Goal: Obtain resource: Download file/media

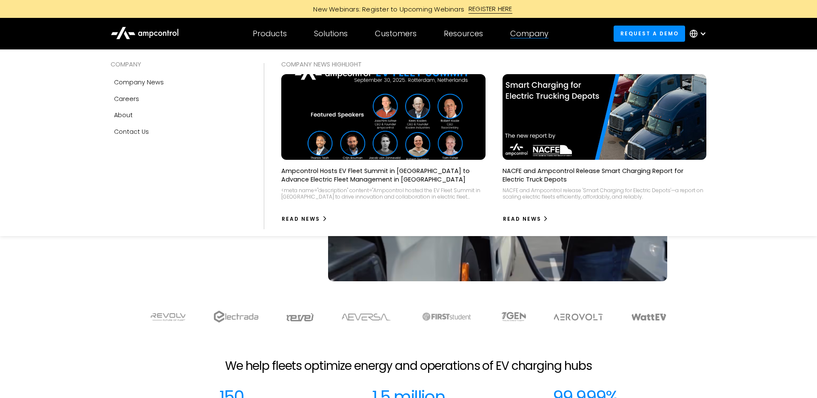
click at [550, 94] on img at bounding box center [604, 117] width 224 height 94
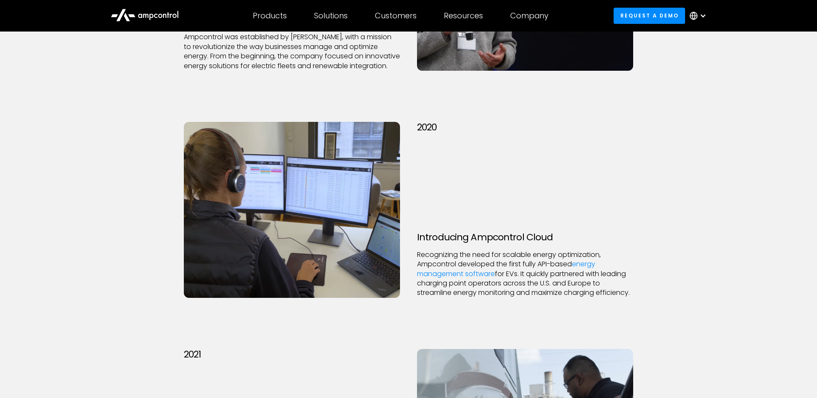
scroll to position [1199, 0]
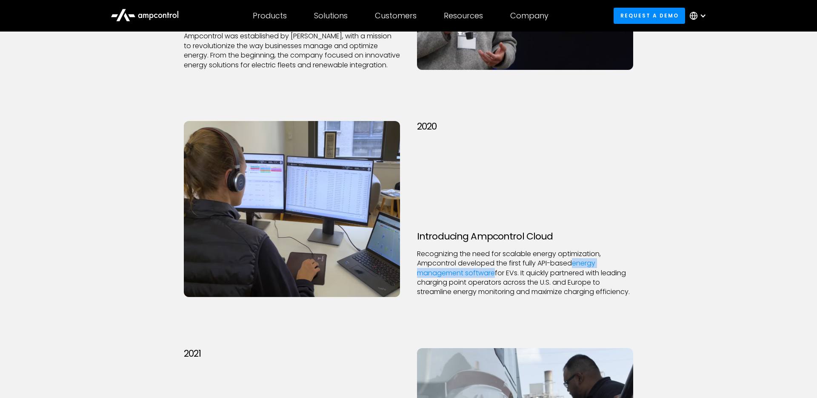
drag, startPoint x: 545, startPoint y: 287, endPoint x: 510, endPoint y: 248, distance: 52.2
click at [510, 249] on p "Recognizing the need for scalable energy optimization, Ampcontrol developed the…" at bounding box center [525, 273] width 216 height 48
drag, startPoint x: 510, startPoint y: 248, endPoint x: 521, endPoint y: 276, distance: 30.0
click at [521, 276] on p "Recognizing the need for scalable energy optimization, Ampcontrol developed the…" at bounding box center [525, 273] width 216 height 48
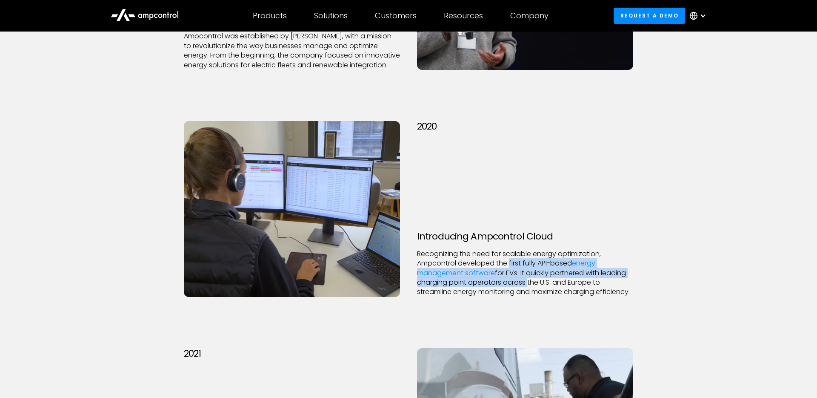
click at [521, 276] on p "Recognizing the need for scalable energy optimization, Ampcontrol developed the…" at bounding box center [525, 273] width 216 height 48
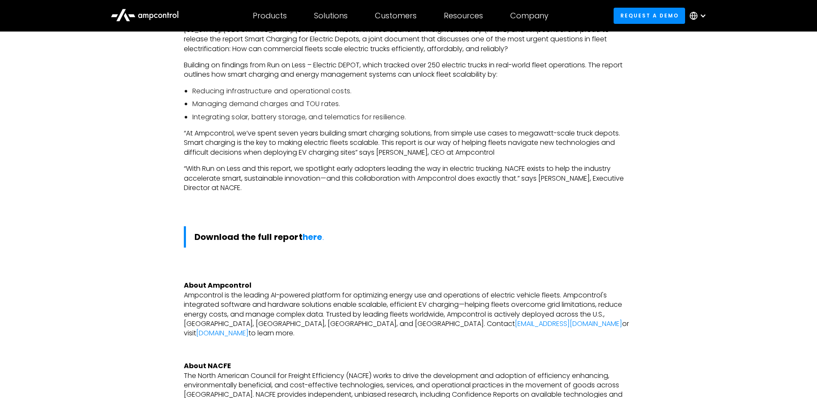
scroll to position [449, 0]
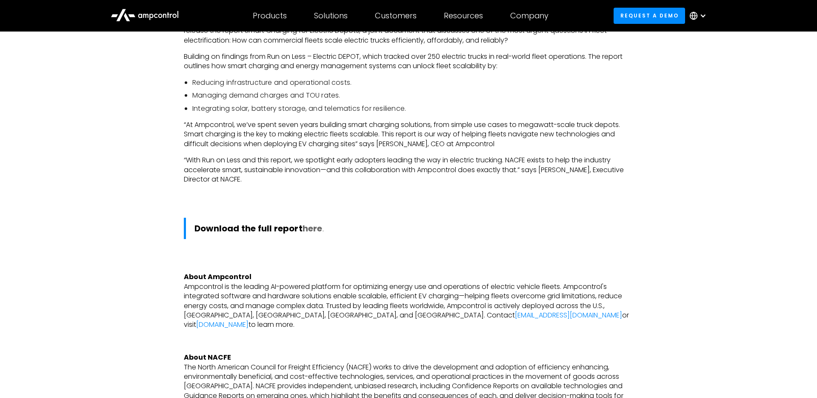
click at [317, 231] on strong "here" at bounding box center [313, 228] width 20 height 12
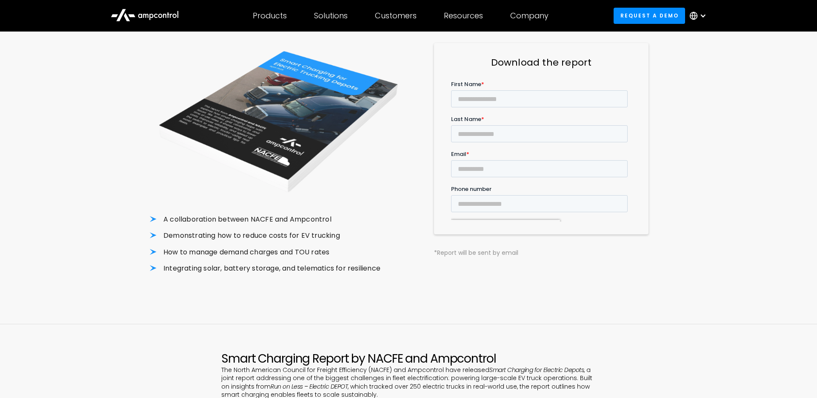
scroll to position [101, 0]
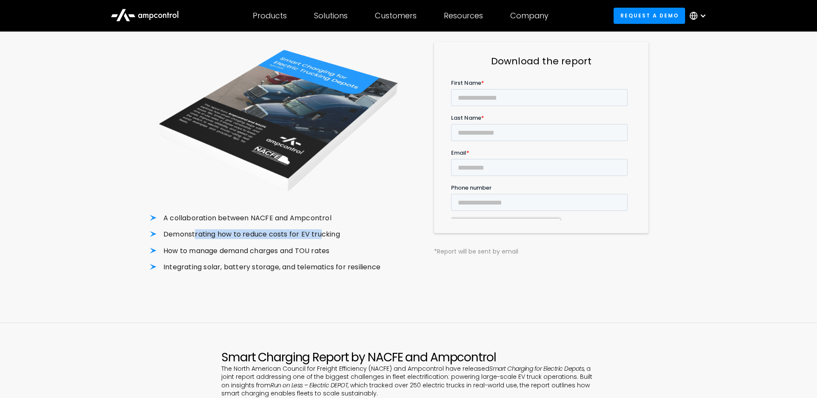
drag, startPoint x: 320, startPoint y: 235, endPoint x: 195, endPoint y: 235, distance: 125.1
click at [195, 235] on li "Demonstrating how to reduce costs for EV trucking" at bounding box center [276, 233] width 252 height 9
drag, startPoint x: 195, startPoint y: 250, endPoint x: 309, endPoint y: 251, distance: 114.1
click at [309, 251] on li "How to manage demand charges and TOU rates" at bounding box center [276, 250] width 252 height 9
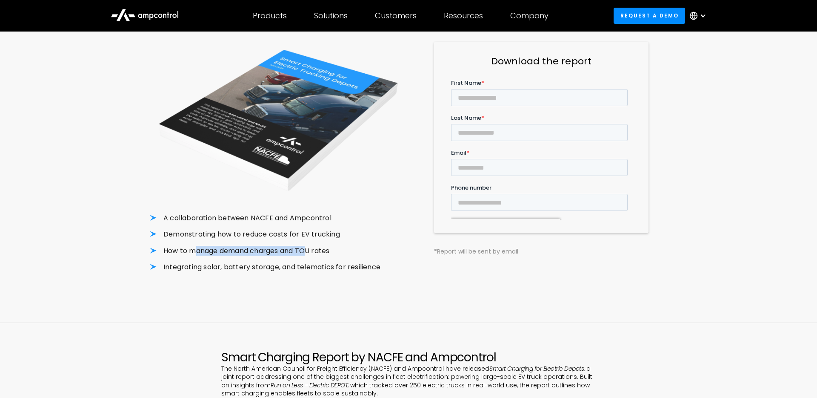
click at [309, 251] on li "How to manage demand charges and TOU rates" at bounding box center [276, 250] width 252 height 9
drag, startPoint x: 351, startPoint y: 269, endPoint x: 185, endPoint y: 267, distance: 166.4
click at [185, 267] on li "Integrating solar, battery storage, and telematics for resilience" at bounding box center [276, 266] width 252 height 9
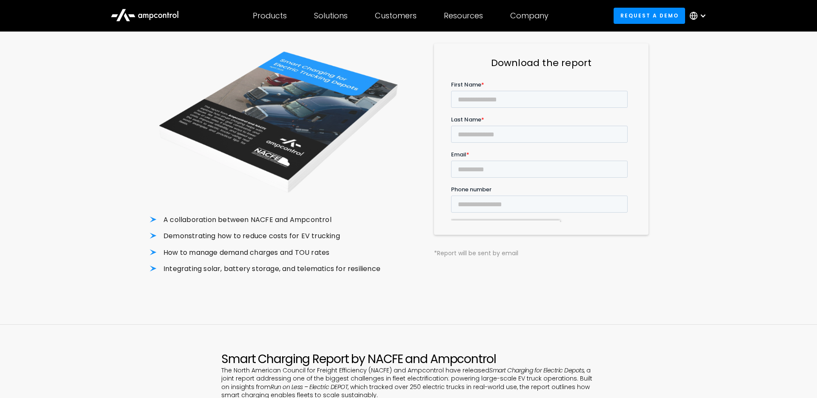
scroll to position [0, 0]
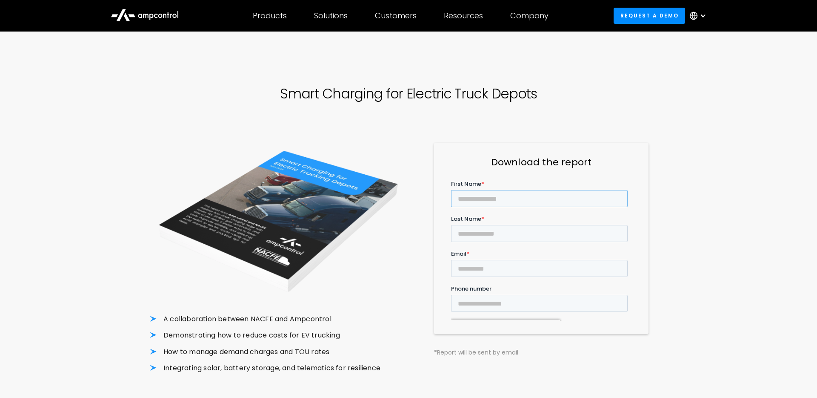
click at [485, 192] on input "First Name *" at bounding box center [539, 197] width 177 height 17
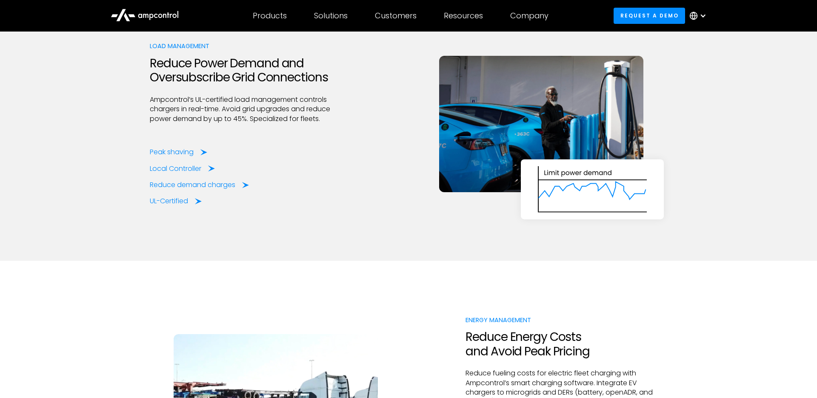
scroll to position [1227, 0]
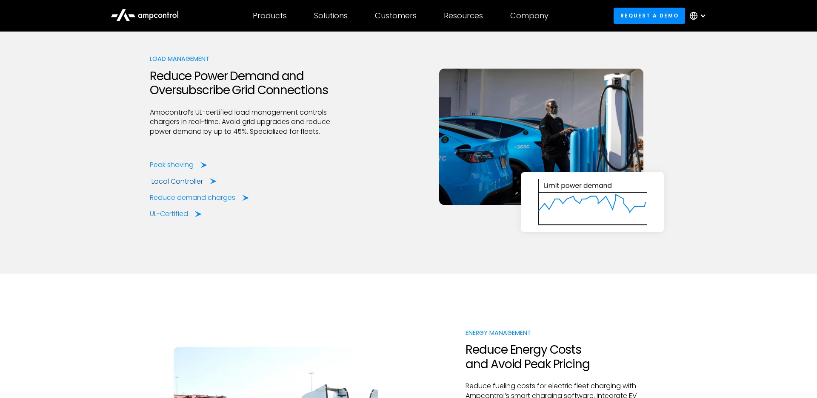
click at [178, 179] on div "Local Controller" at bounding box center [177, 181] width 51 height 9
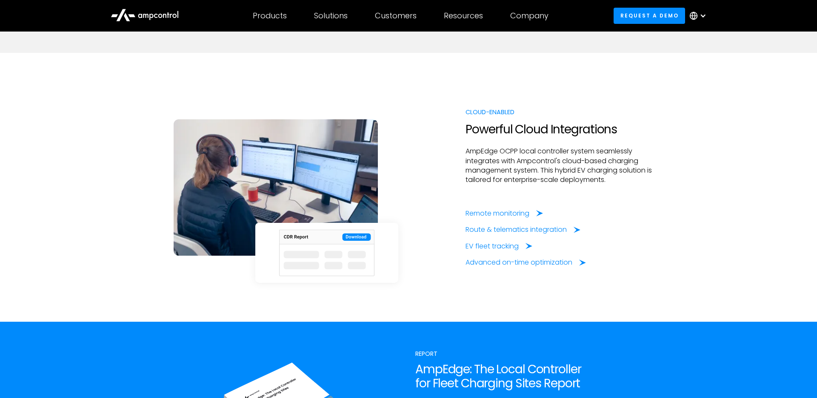
scroll to position [1830, 0]
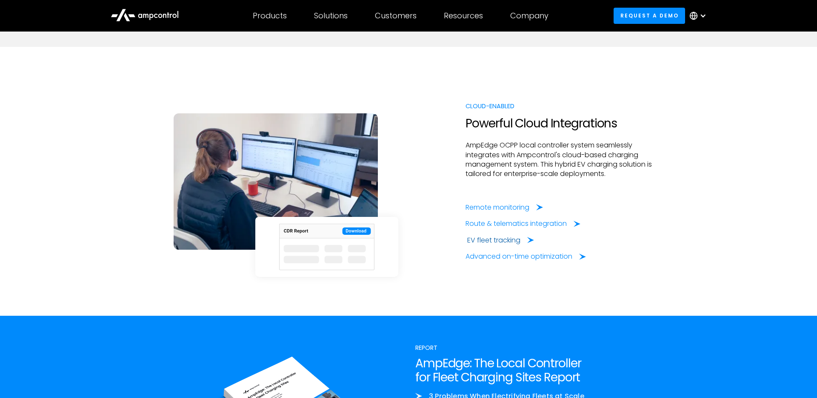
click at [486, 238] on div "EV fleet tracking" at bounding box center [493, 239] width 53 height 9
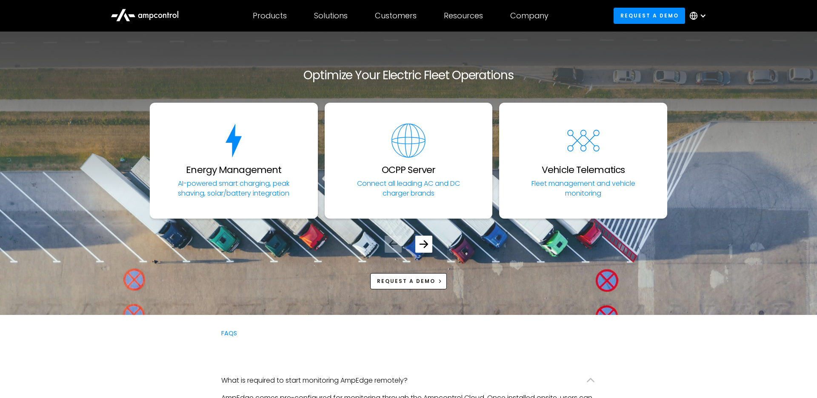
scroll to position [1787, 0]
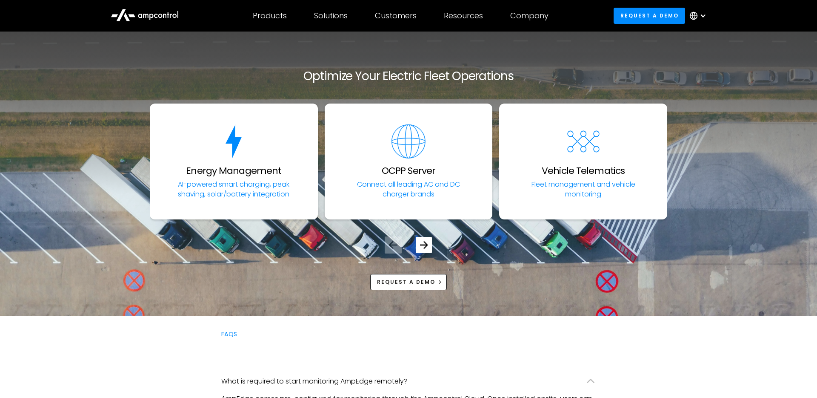
click at [424, 246] on icon "Next slide" at bounding box center [424, 245] width 8 height 8
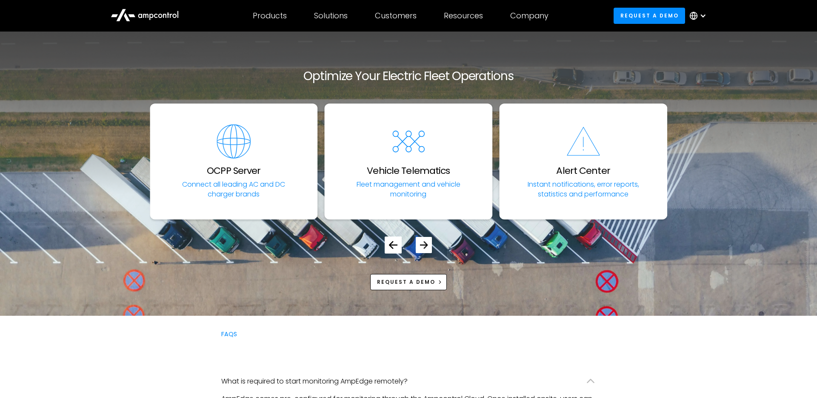
click at [424, 246] on icon "Next slide" at bounding box center [424, 245] width 8 height 8
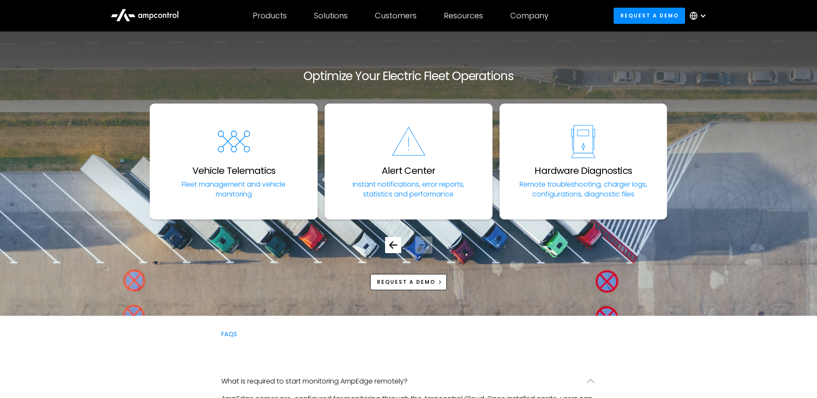
click at [392, 244] on icon "Previous slide" at bounding box center [393, 245] width 8 height 8
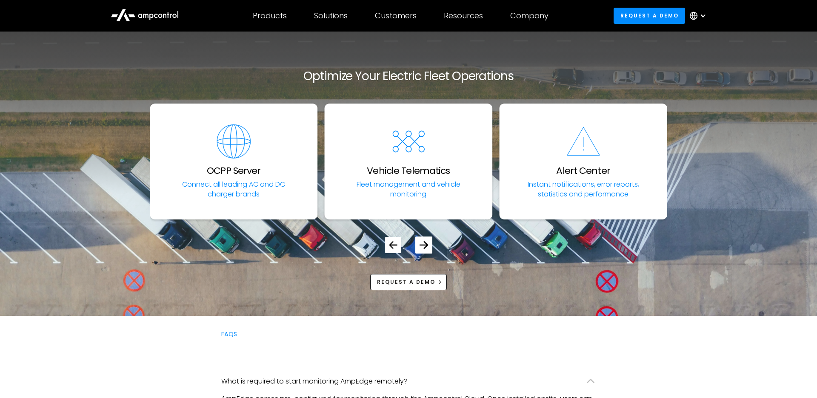
click at [392, 244] on icon "Previous slide" at bounding box center [393, 245] width 8 height 8
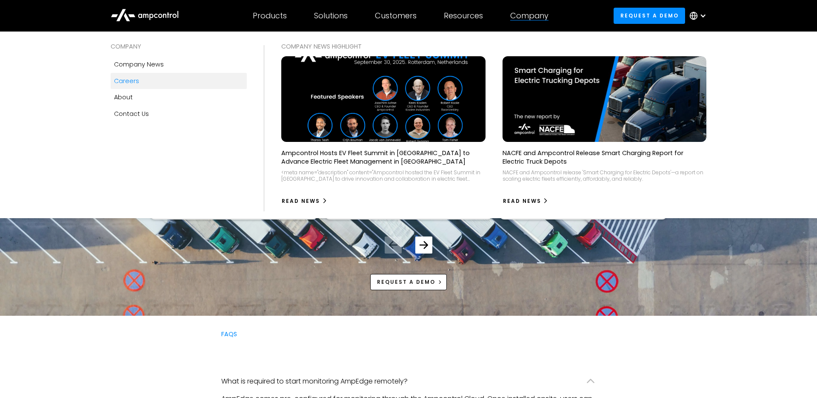
click at [129, 83] on div "Careers" at bounding box center [126, 80] width 25 height 9
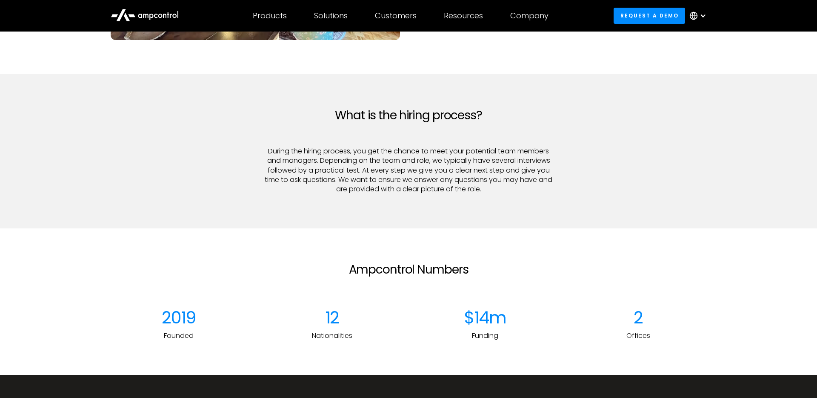
scroll to position [621, 0]
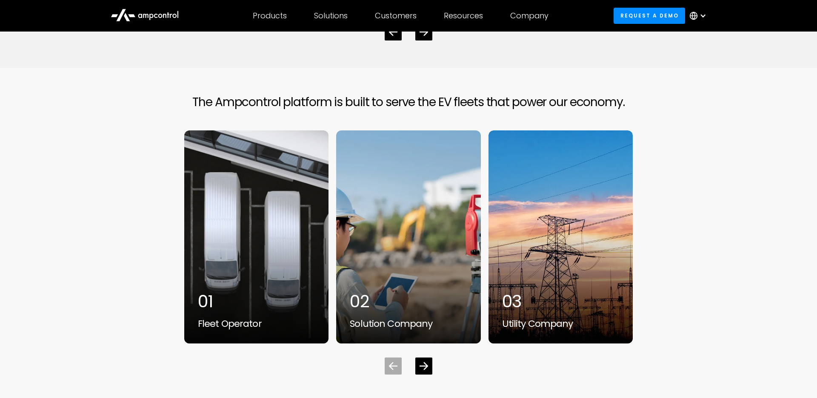
scroll to position [3072, 0]
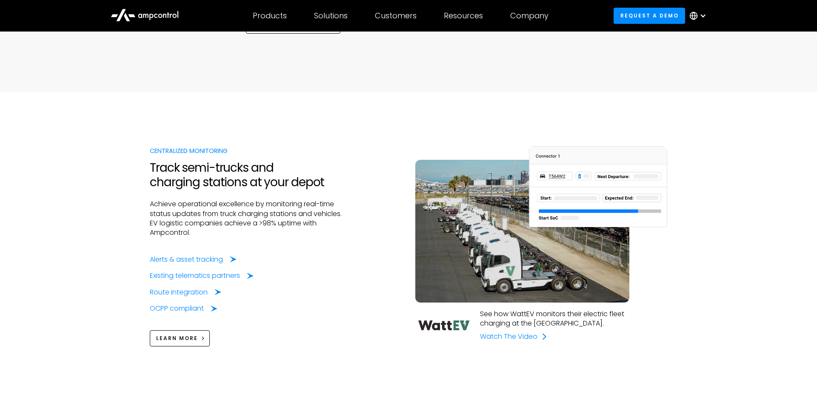
scroll to position [595, 0]
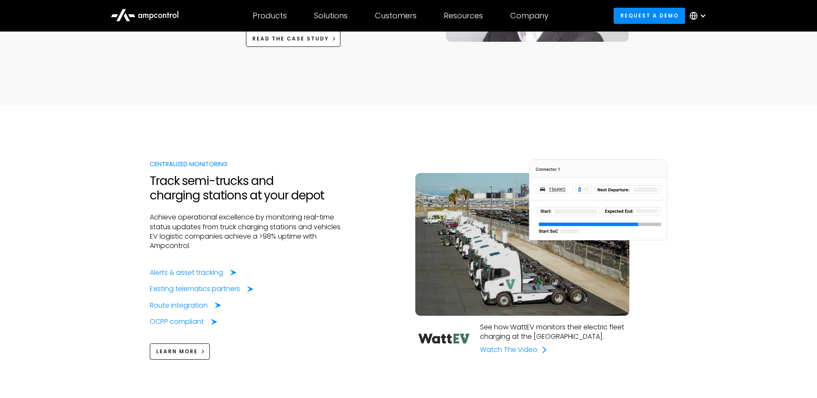
click at [704, 17] on div at bounding box center [703, 15] width 7 height 7
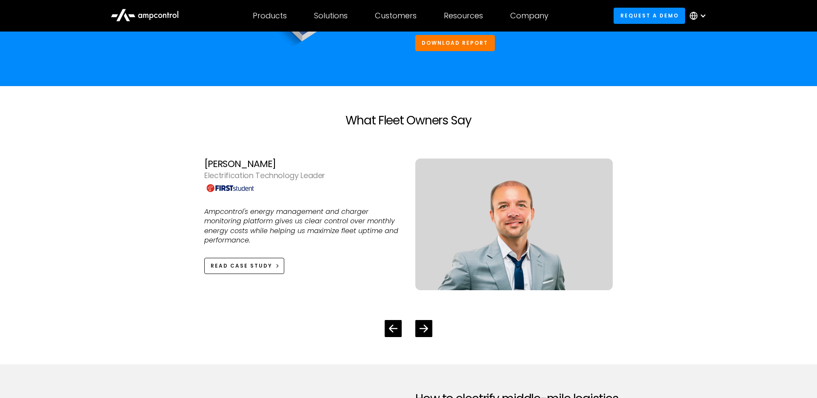
scroll to position [2050, 0]
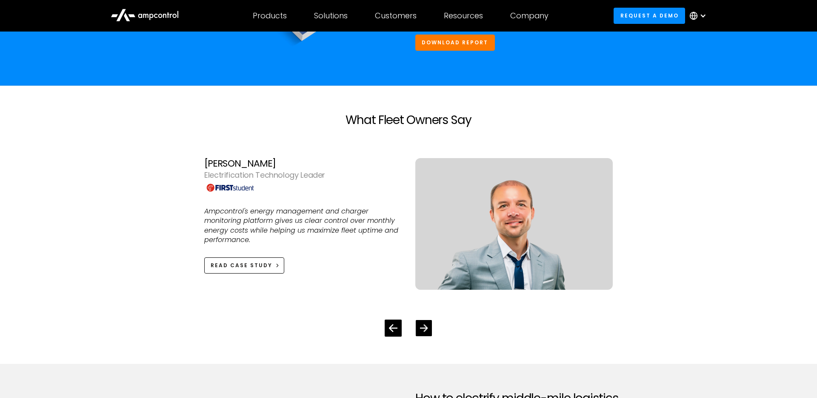
click at [423, 329] on icon "Next slide" at bounding box center [424, 327] width 8 height 8
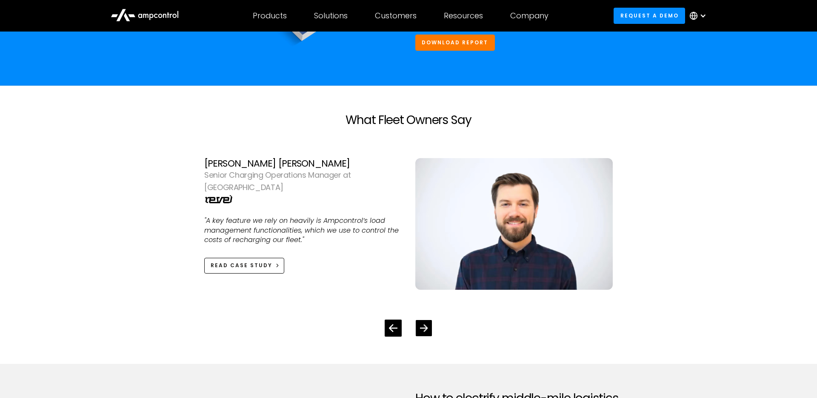
click at [423, 329] on icon "Next slide" at bounding box center [424, 327] width 8 height 8
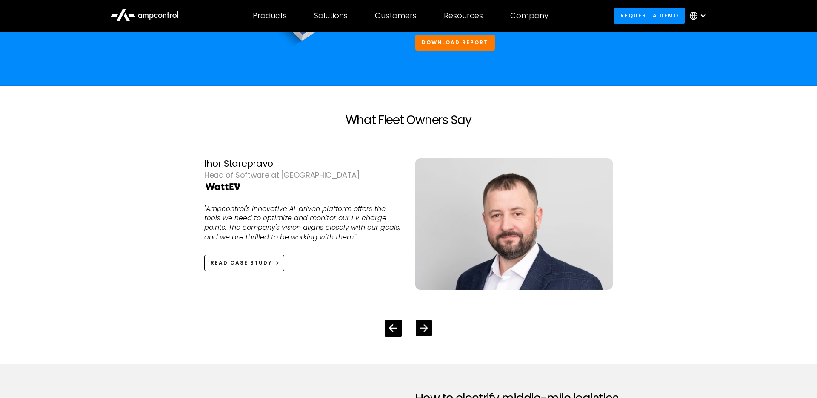
click at [423, 329] on icon "Next slide" at bounding box center [424, 327] width 8 height 8
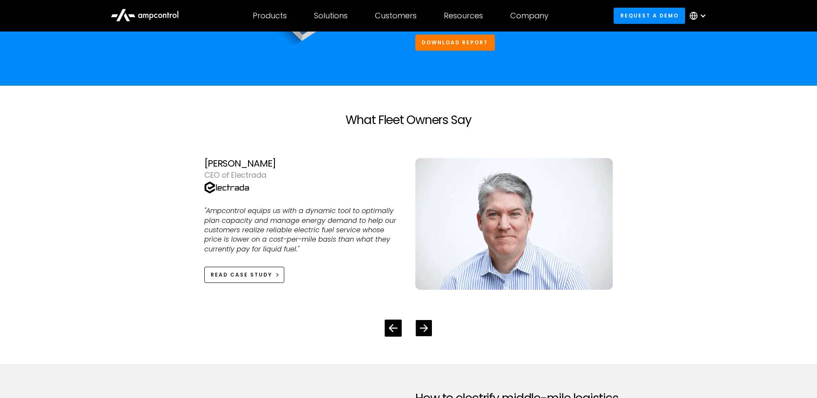
click at [423, 324] on icon "Next slide" at bounding box center [424, 327] width 8 height 8
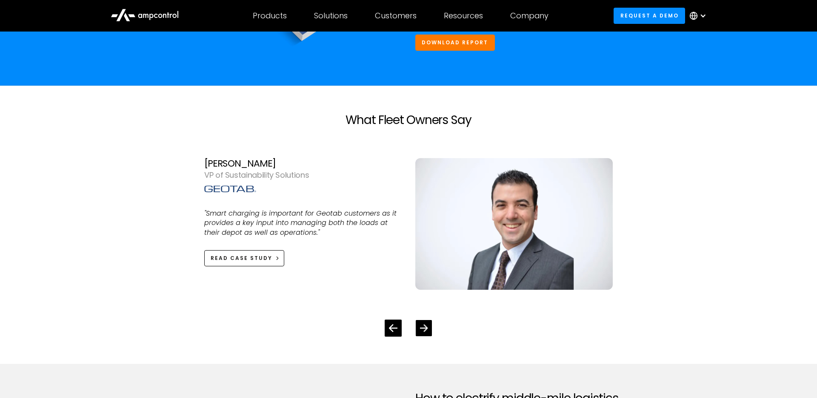
click at [420, 324] on icon "Next slide" at bounding box center [424, 327] width 8 height 8
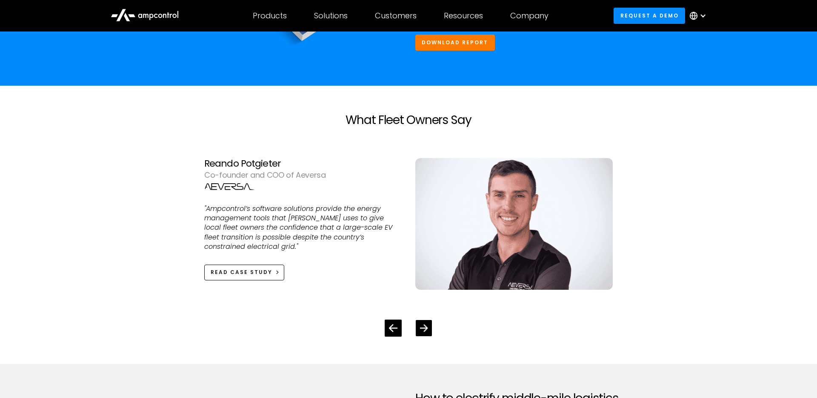
click at [430, 326] on div "Next slide" at bounding box center [424, 328] width 16 height 16
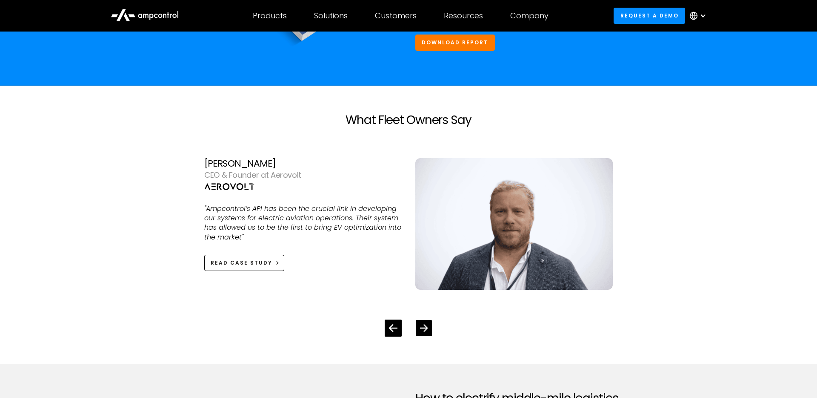
click at [424, 327] on icon "Next slide" at bounding box center [424, 327] width 8 height 8
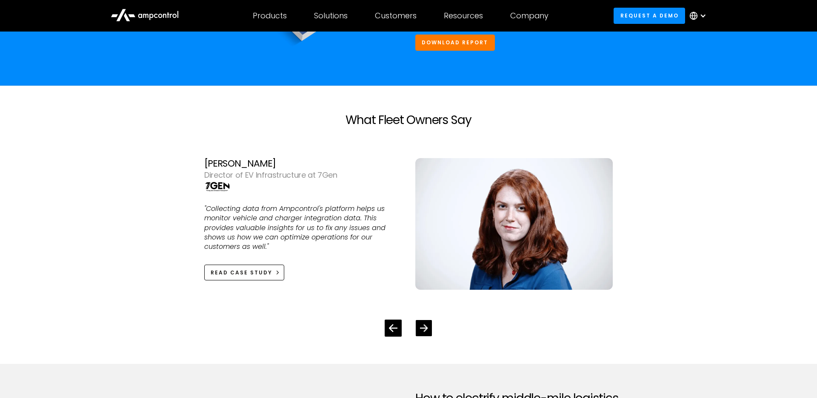
click at [424, 327] on icon "Next slide" at bounding box center [424, 327] width 8 height 8
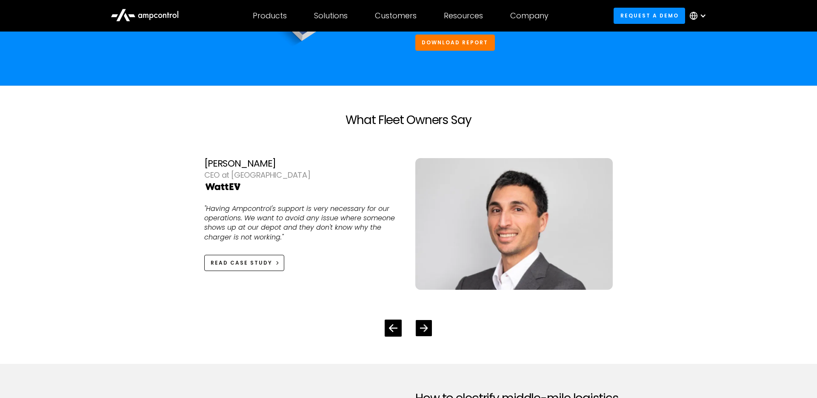
click at [424, 327] on icon "Next slide" at bounding box center [424, 327] width 8 height 8
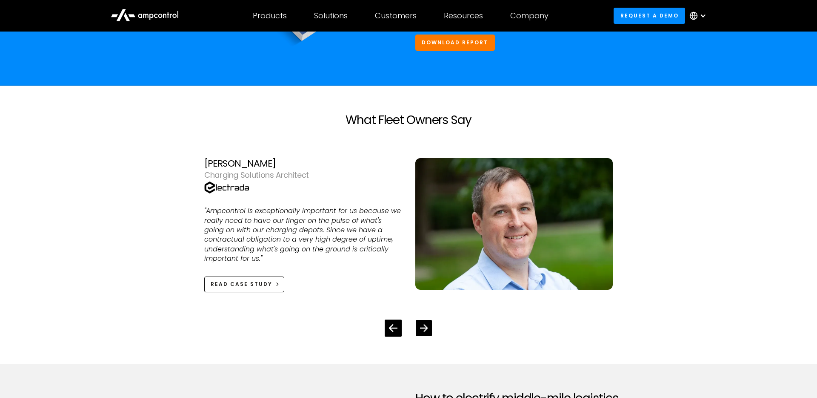
click at [421, 323] on icon "Next slide" at bounding box center [424, 327] width 8 height 8
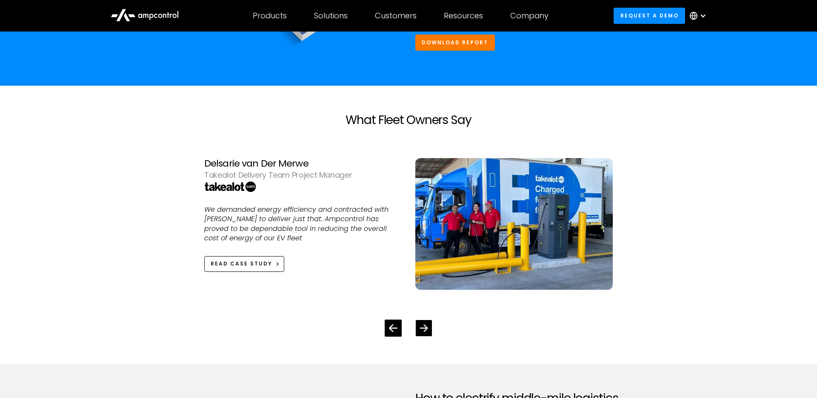
click at [420, 323] on icon "Next slide" at bounding box center [424, 327] width 8 height 8
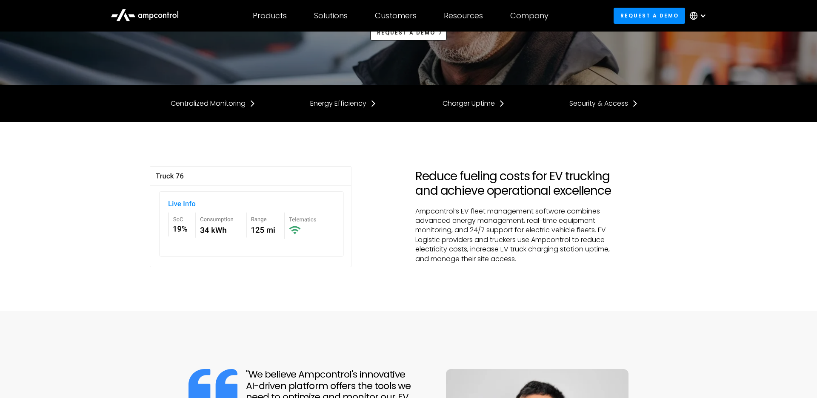
scroll to position [0, 0]
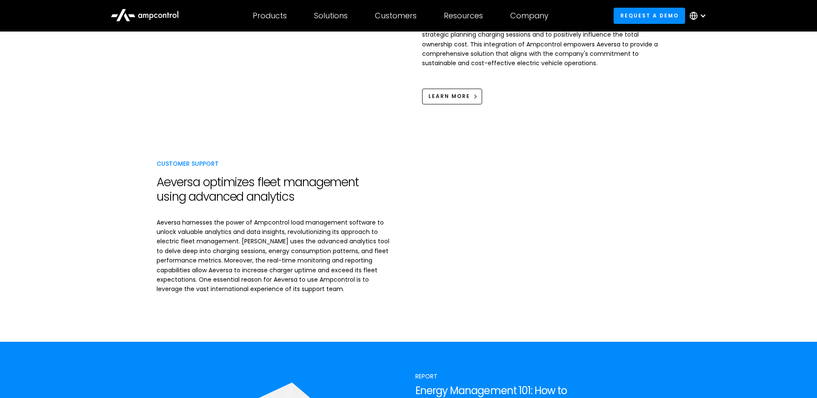
scroll to position [1247, 0]
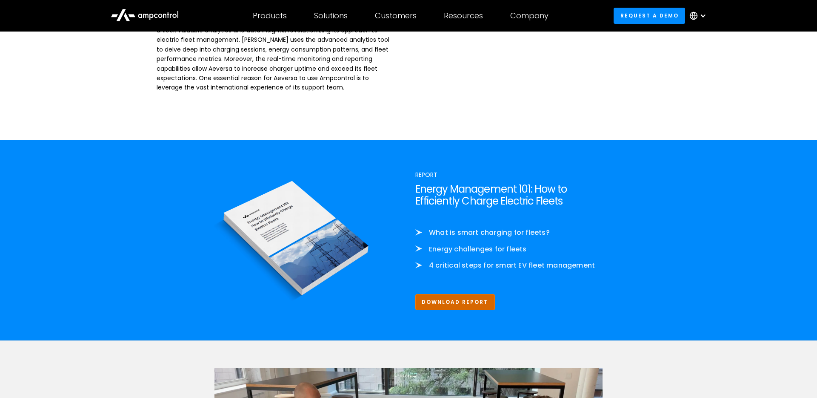
click at [441, 298] on link "Download Report" at bounding box center [455, 302] width 80 height 16
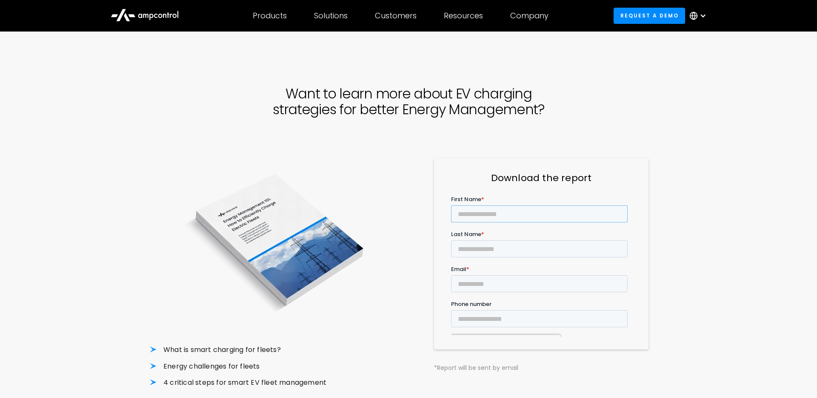
click at [465, 209] on input "First Name *" at bounding box center [539, 213] width 177 height 17
type input "******"
type input "*******"
type input "**********"
click at [471, 375] on input "******" at bounding box center [467, 383] width 33 height 16
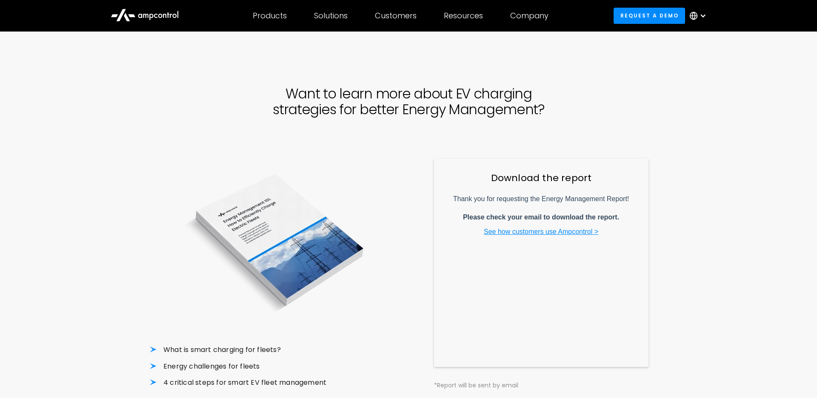
click at [412, 260] on div "What is smart charging for fleets? Energy challenges for fleets 4 critical step…" at bounding box center [409, 274] width 518 height 232
click at [539, 235] on link "See how customers use Ampcontrol >" at bounding box center [541, 231] width 114 height 7
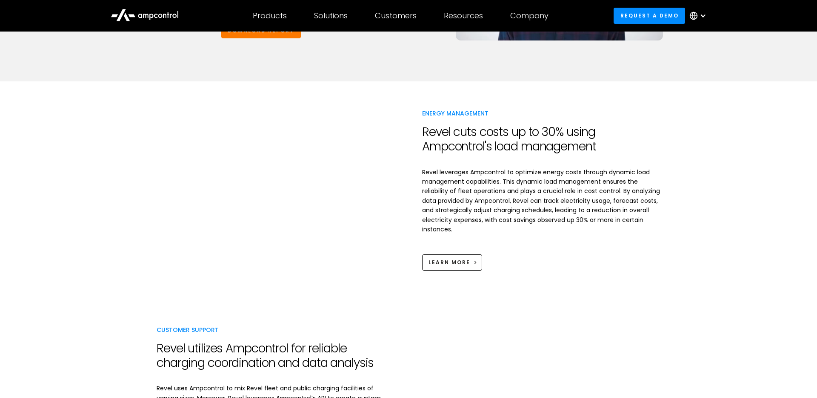
scroll to position [1020, 0]
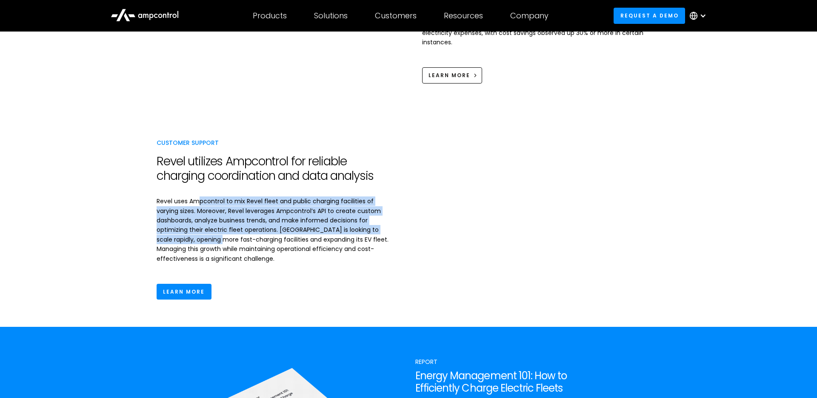
drag, startPoint x: 200, startPoint y: 188, endPoint x: 220, endPoint y: 227, distance: 44.0
click at [221, 228] on p "Revel uses Ampcontrol to mix Revel fleet and public charging facilities of vary…" at bounding box center [276, 229] width 238 height 67
click at [220, 227] on p "Revel uses Ampcontrol to mix Revel fleet and public charging facilities of vary…" at bounding box center [276, 229] width 238 height 67
drag, startPoint x: 256, startPoint y: 228, endPoint x: 213, endPoint y: 184, distance: 61.4
click at [213, 196] on p "Revel uses Ampcontrol to mix Revel fleet and public charging facilities of vary…" at bounding box center [276, 229] width 238 height 67
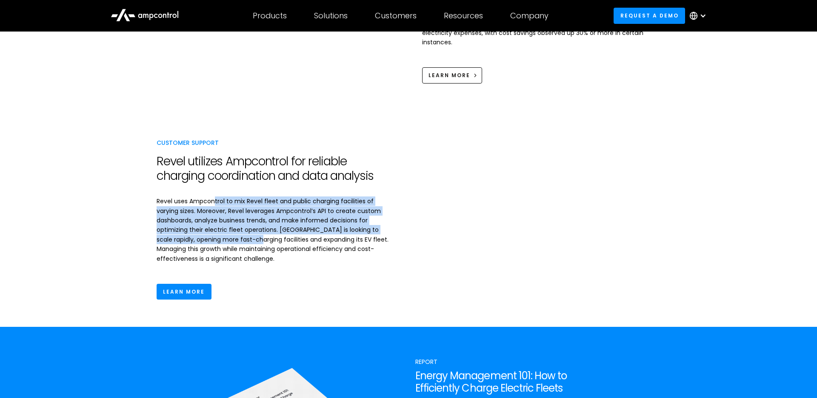
click at [213, 196] on p "Revel uses Ampcontrol to mix Revel fleet and public charging facilities of vary…" at bounding box center [276, 229] width 238 height 67
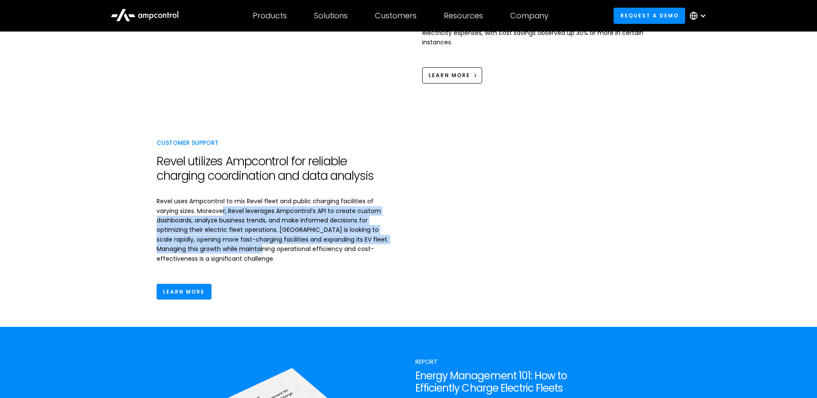
drag, startPoint x: 221, startPoint y: 194, endPoint x: 256, endPoint y: 229, distance: 49.7
click at [256, 229] on p "Revel uses Ampcontrol to mix Revel fleet and public charging facilities of vary…" at bounding box center [276, 229] width 238 height 67
drag, startPoint x: 292, startPoint y: 233, endPoint x: 250, endPoint y: 197, distance: 55.8
click at [250, 197] on p "Revel uses Ampcontrol to mix Revel fleet and public charging facilities of vary…" at bounding box center [276, 229] width 238 height 67
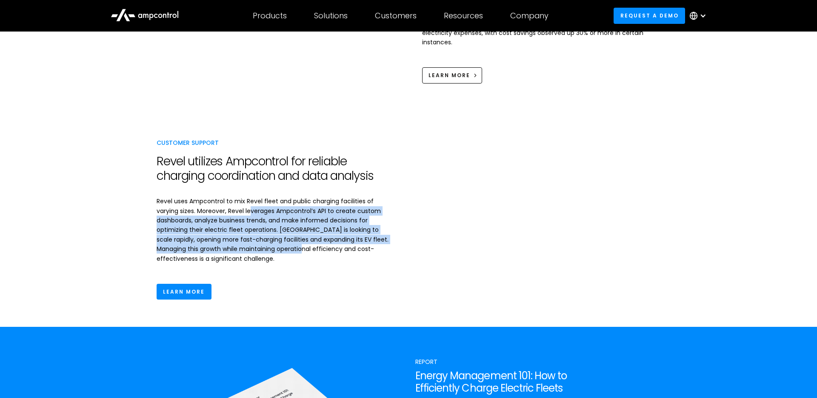
click at [250, 197] on p "Revel uses Ampcontrol to mix Revel fleet and public charging facilities of vary…" at bounding box center [276, 229] width 238 height 67
drag, startPoint x: 241, startPoint y: 192, endPoint x: 276, endPoint y: 226, distance: 48.5
click at [276, 226] on p "Revel uses Ampcontrol to mix Revel fleet and public charging facilities of vary…" at bounding box center [276, 229] width 238 height 67
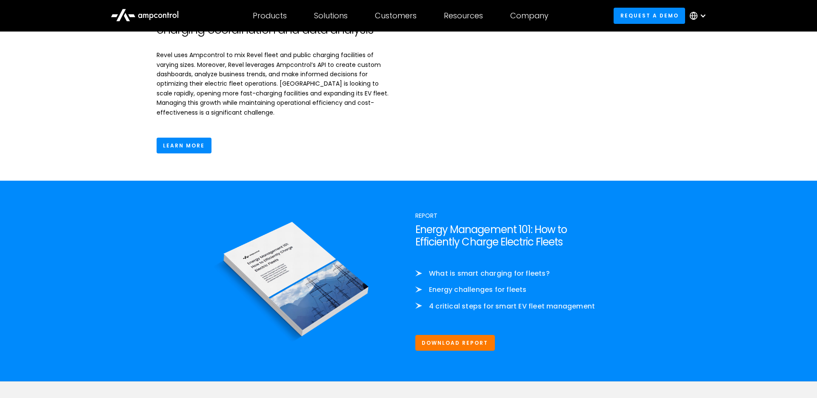
scroll to position [952, 0]
